Goal: Task Accomplishment & Management: Manage account settings

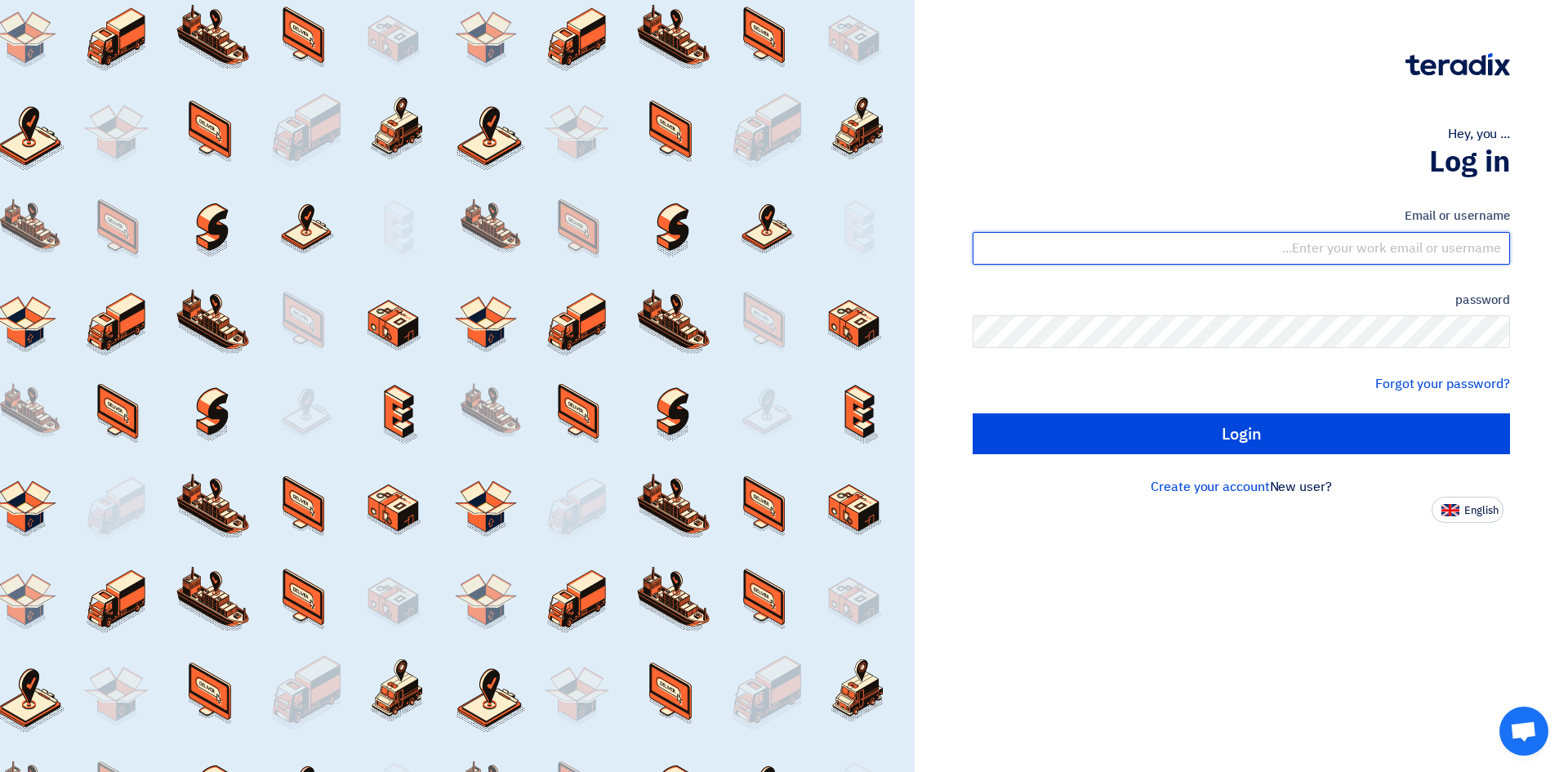
click at [1328, 249] on input "text" at bounding box center [1241, 248] width 538 height 33
type input "[EMAIL_ADDRESS][DOMAIN_NAME]"
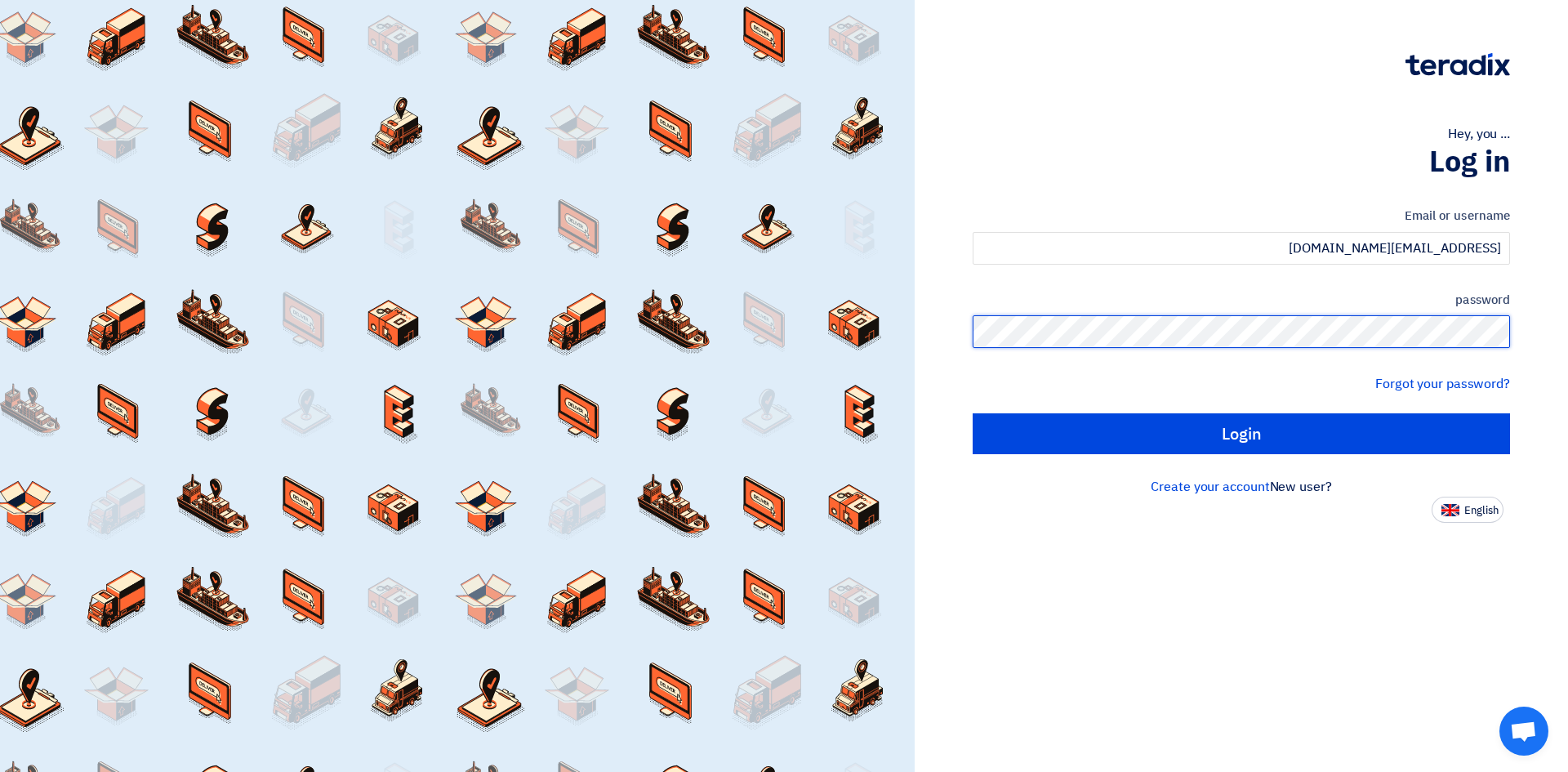
click at [973, 414] on input "Login" at bounding box center [1241, 434] width 538 height 41
type input "Sign in"
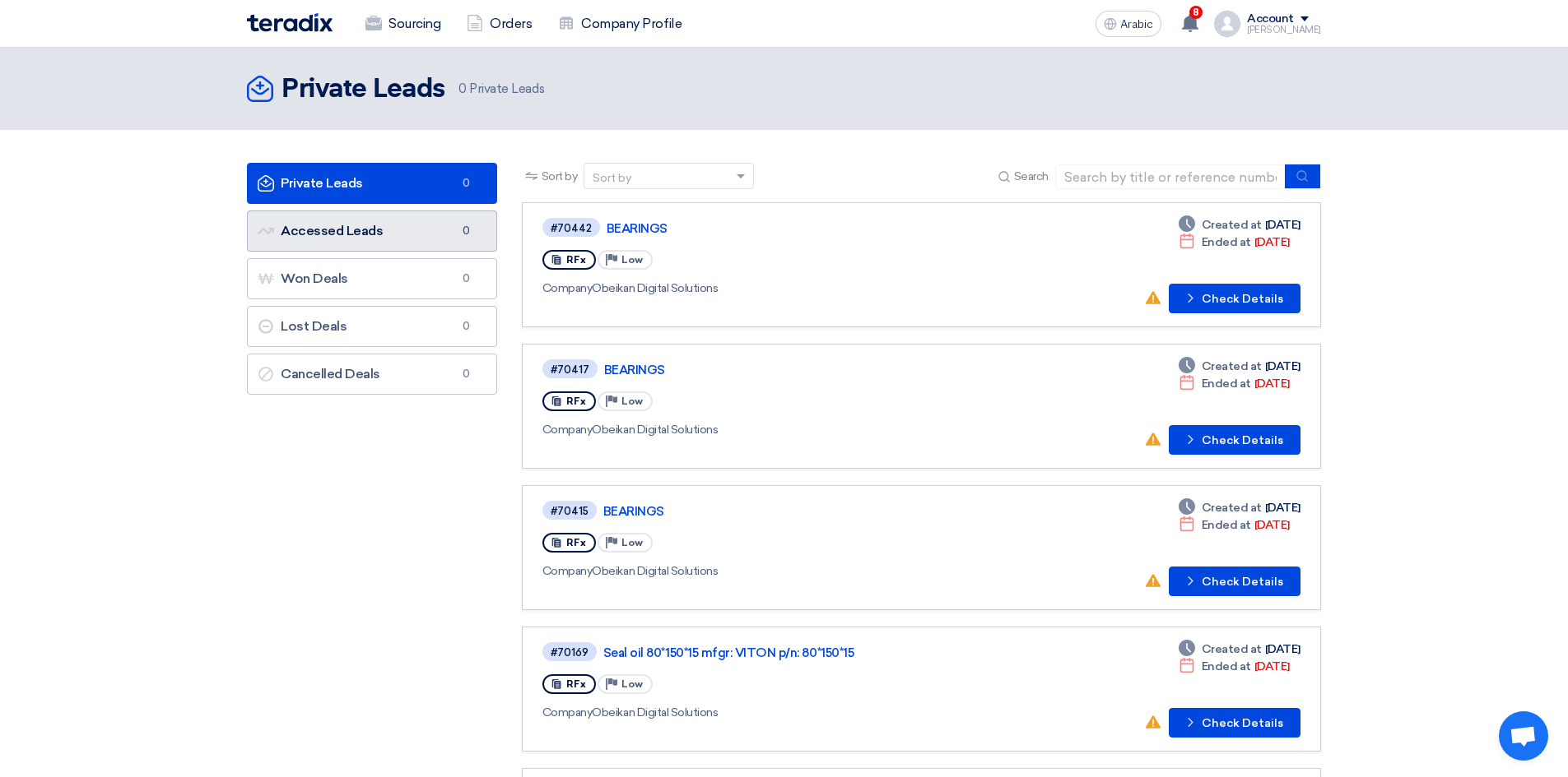
click at [406, 242] on link "Accessed Leads Accessed Leads 0" at bounding box center [372, 231] width 250 height 41
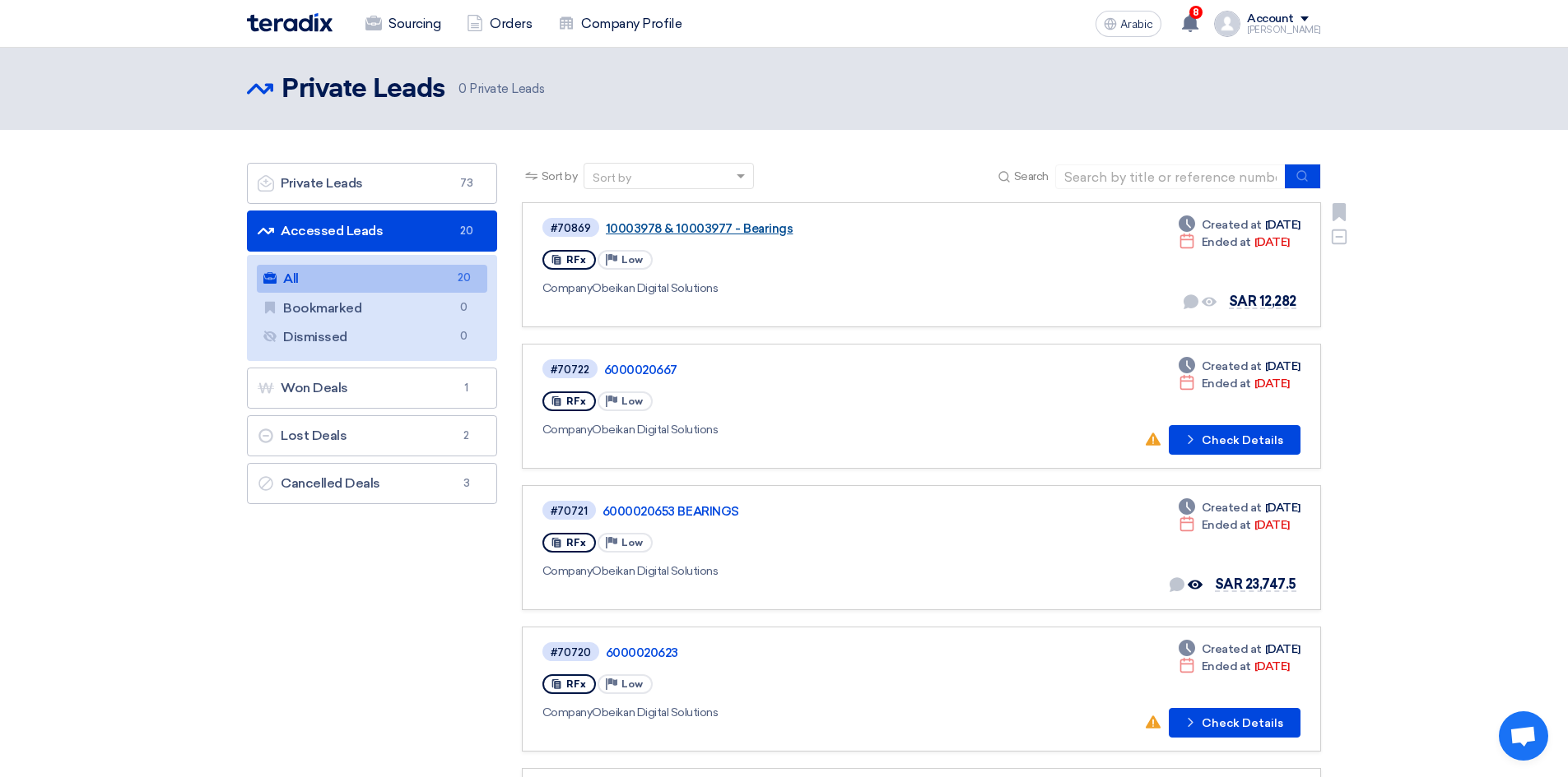
click at [738, 224] on font "10003978 & 10003977 - Bearings" at bounding box center [700, 228] width 187 height 15
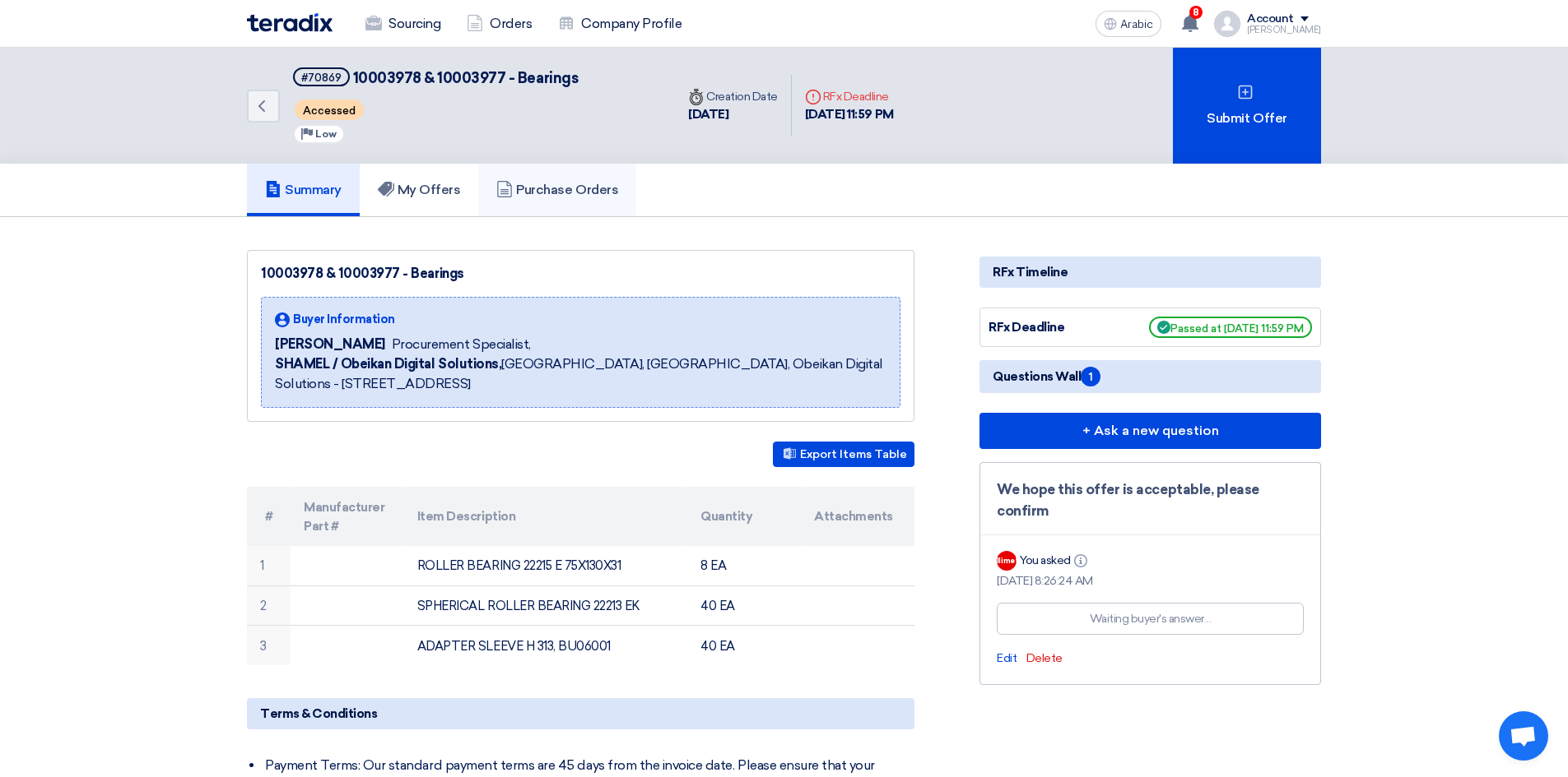
click at [610, 191] on font "Purchase Orders" at bounding box center [567, 190] width 102 height 16
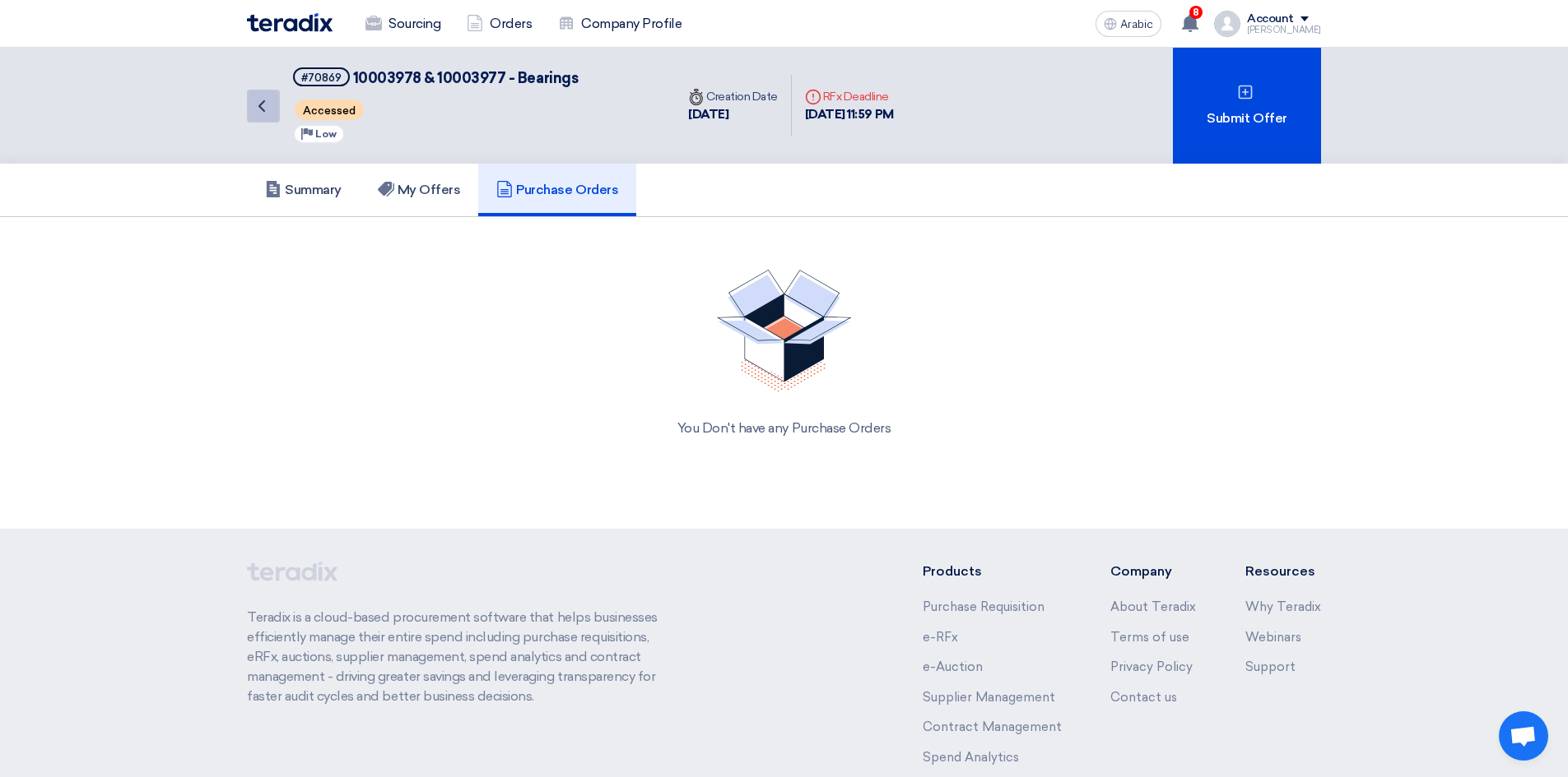
click at [268, 111] on icon "Back" at bounding box center [261, 106] width 20 height 20
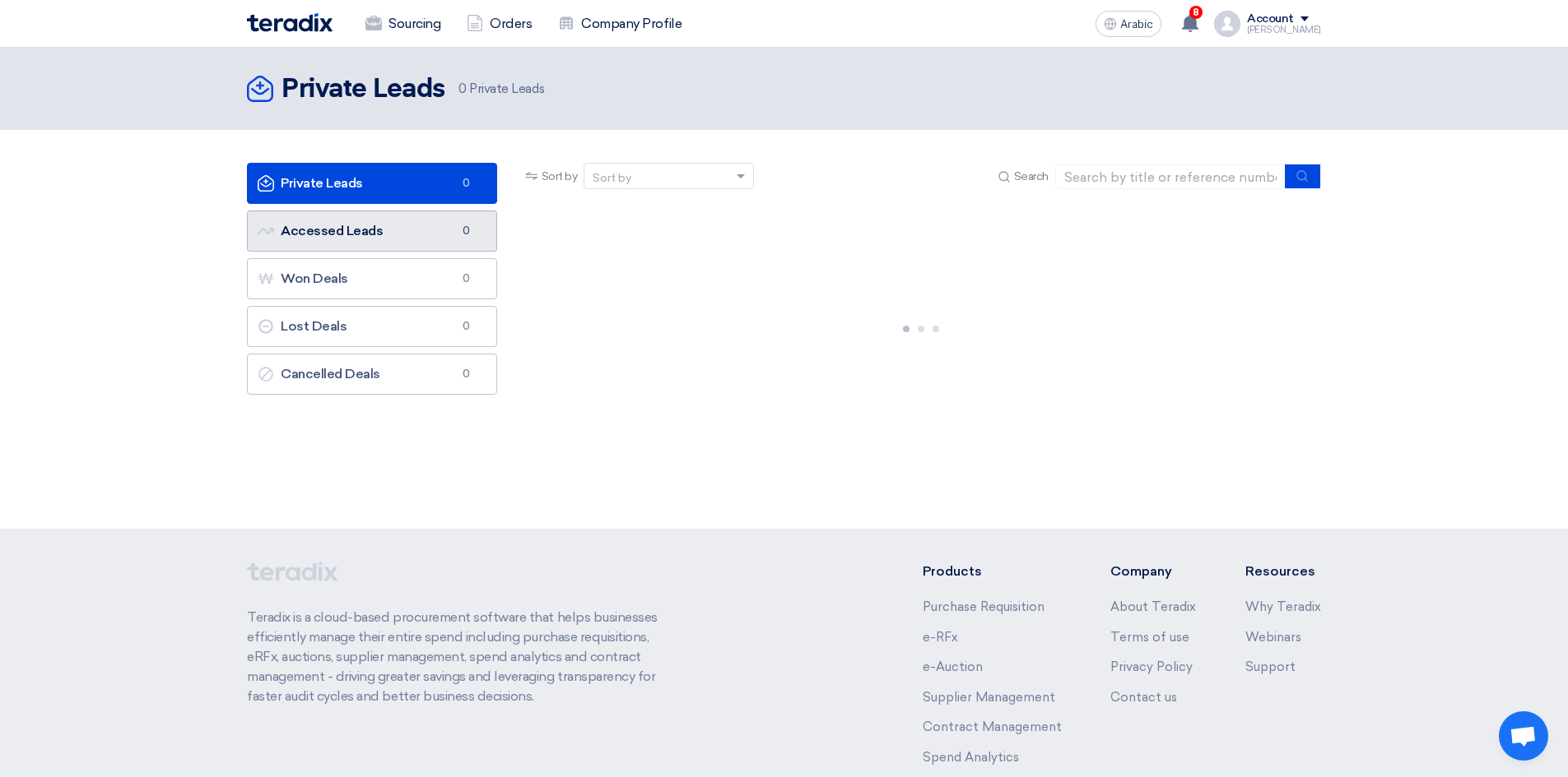
click at [328, 229] on font "Accessed Leads" at bounding box center [331, 231] width 102 height 16
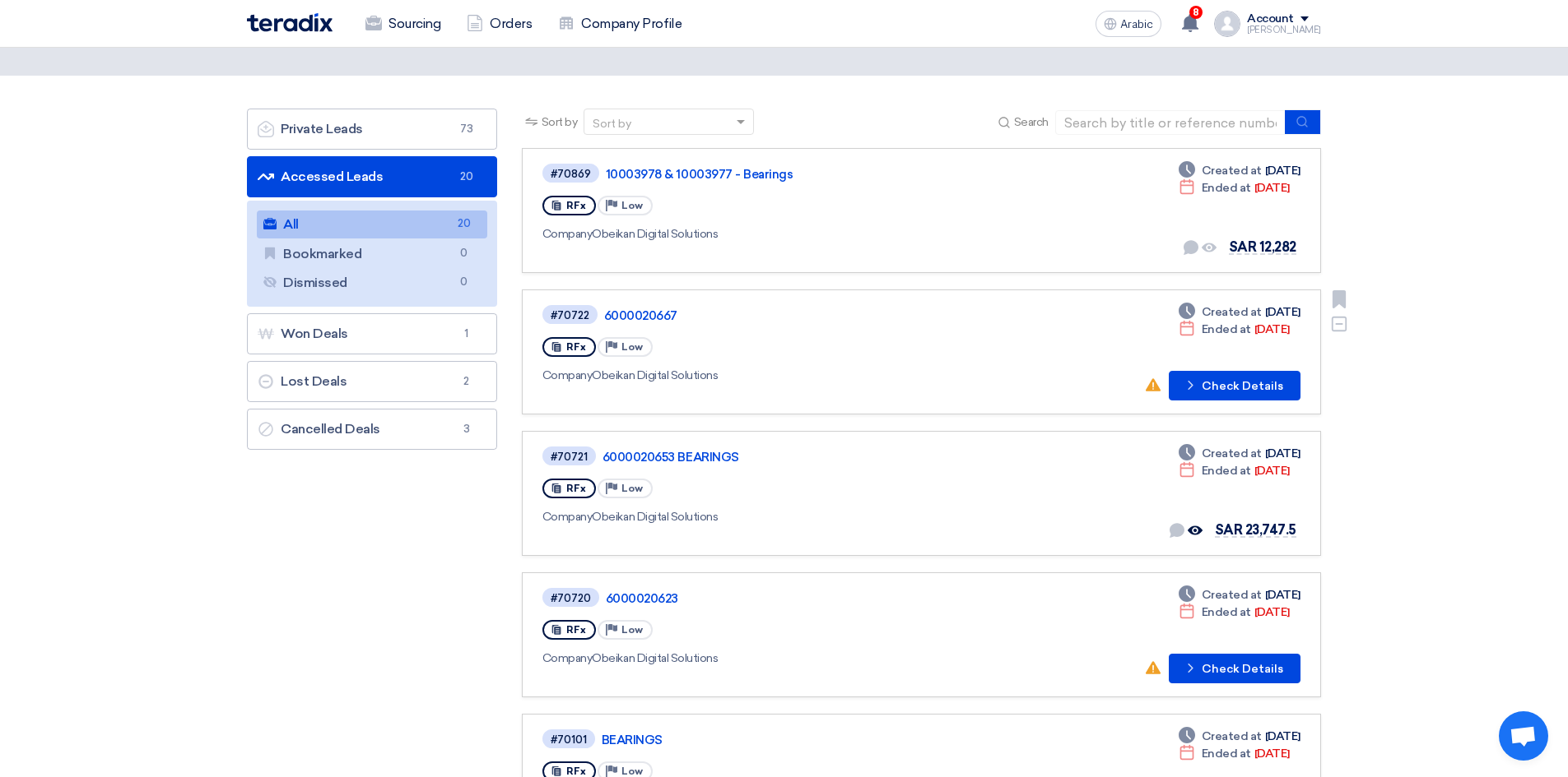
scroll to position [82, 0]
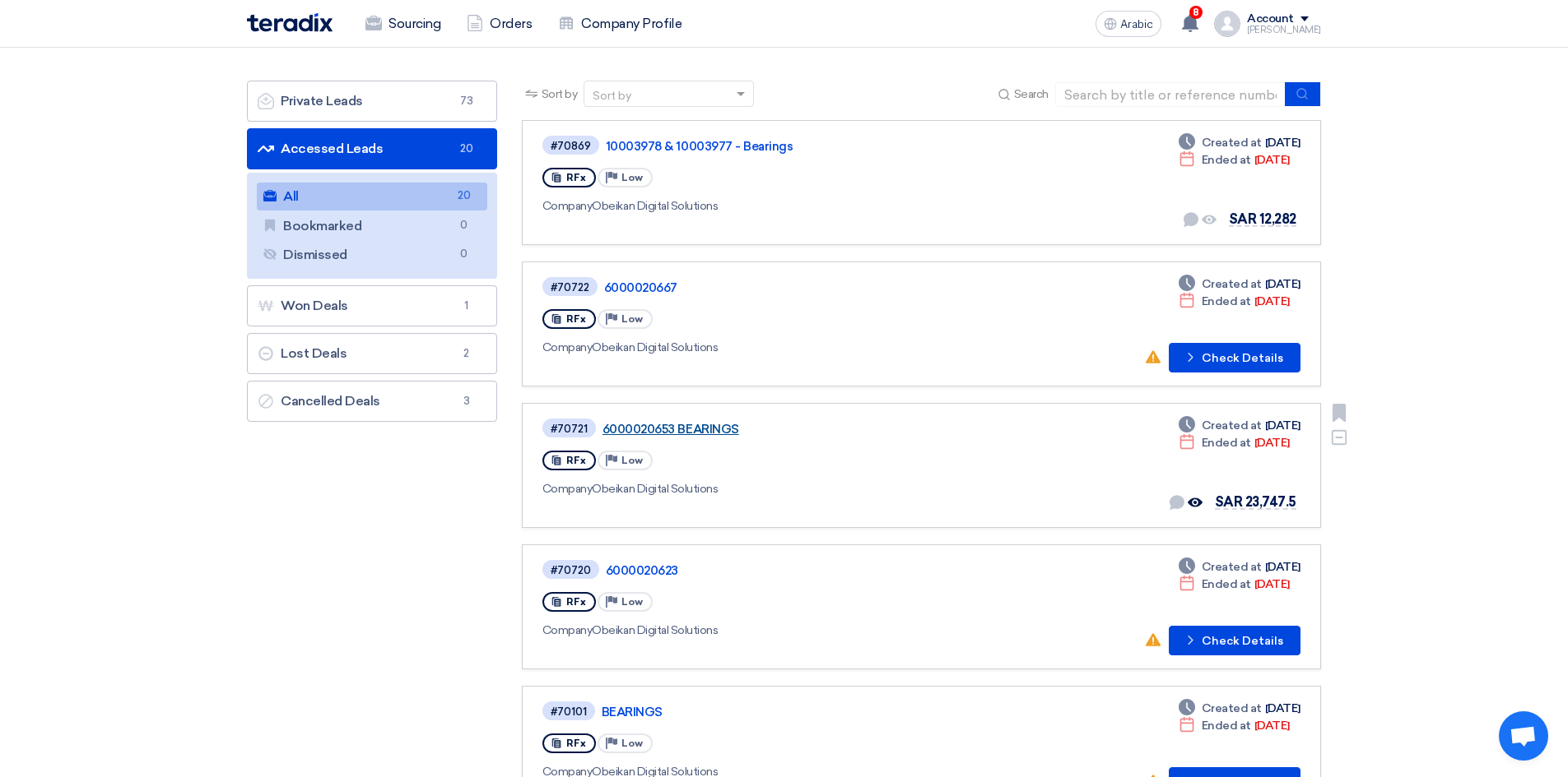
click at [696, 423] on font "6000020653 BEARINGS" at bounding box center [670, 429] width 137 height 15
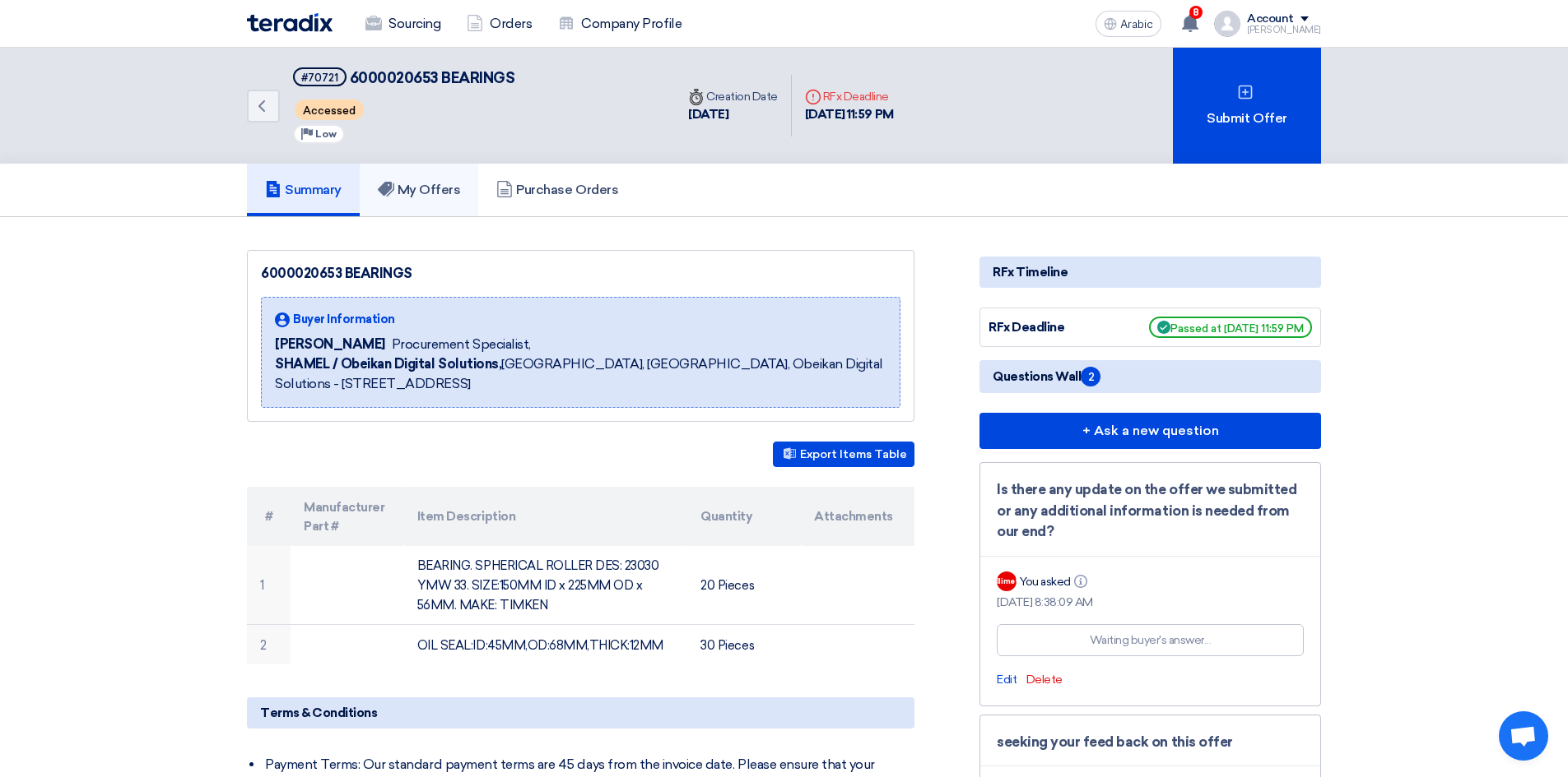
click at [460, 186] on font "My Offers" at bounding box center [428, 190] width 63 height 16
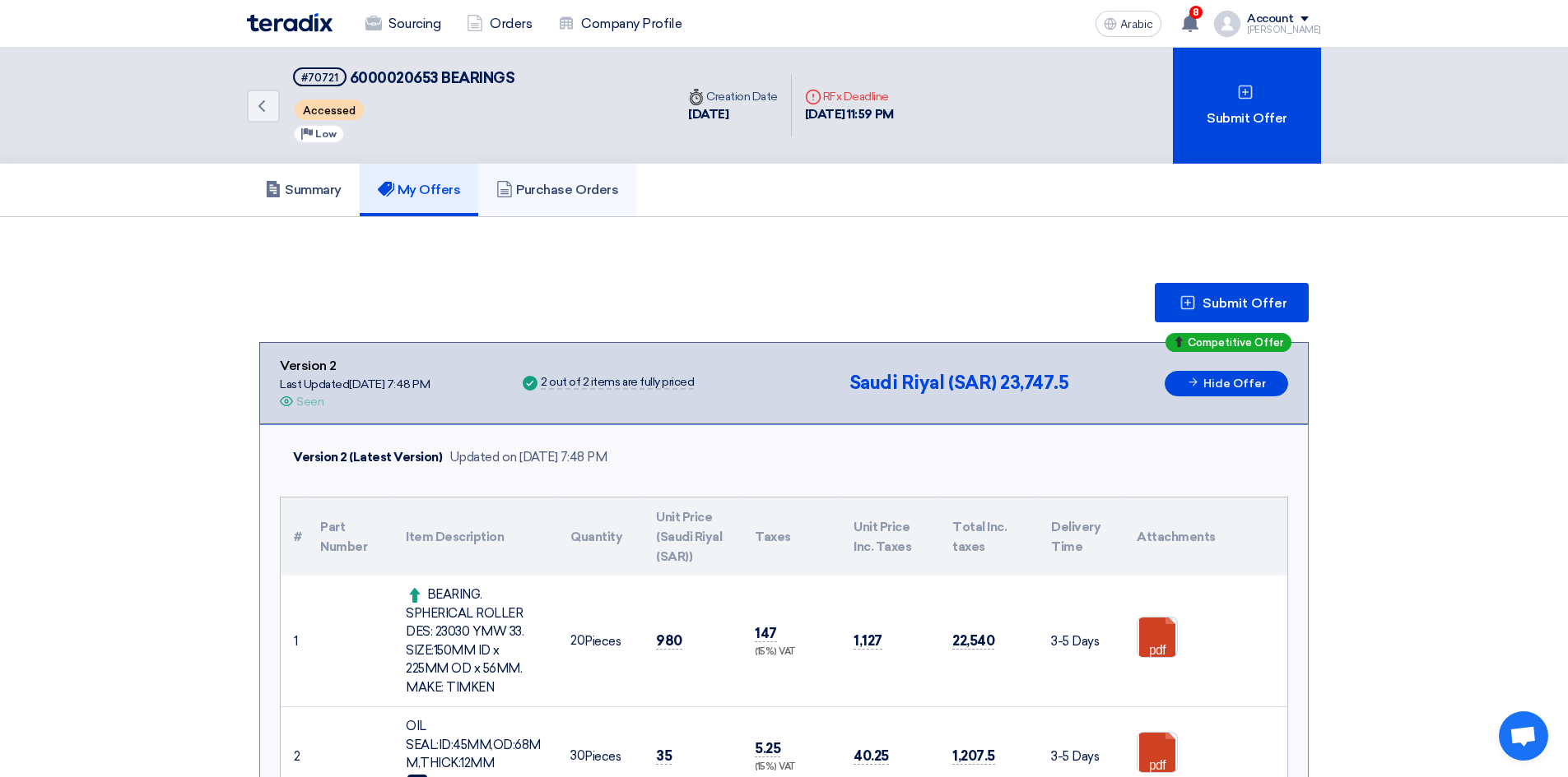
click at [541, 195] on font "Purchase Orders" at bounding box center [567, 190] width 102 height 16
